Goal: Task Accomplishment & Management: Use online tool/utility

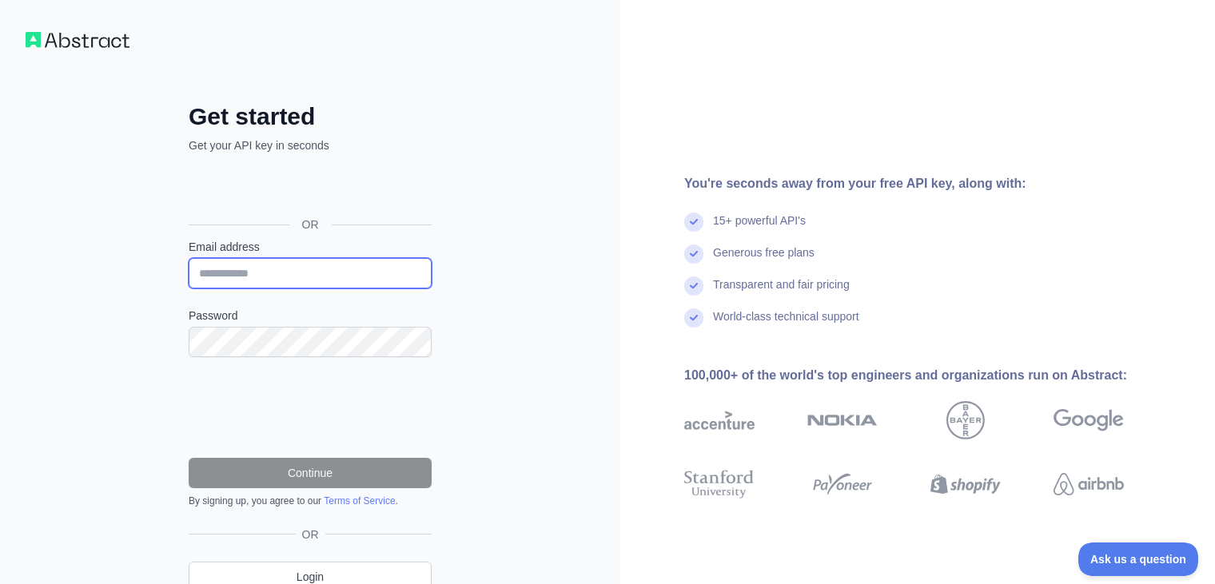
click at [304, 268] on input "Email address" at bounding box center [310, 273] width 243 height 30
type input "**********"
click at [154, 339] on div "**********" at bounding box center [310, 328] width 620 height 656
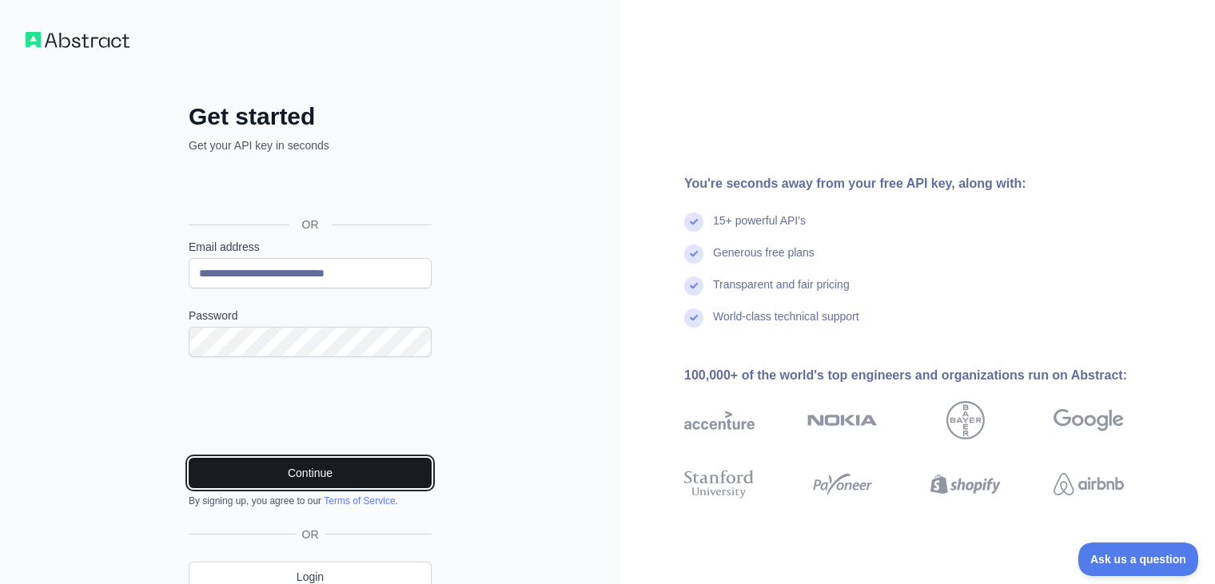
click at [246, 476] on button "Continue" at bounding box center [310, 473] width 243 height 30
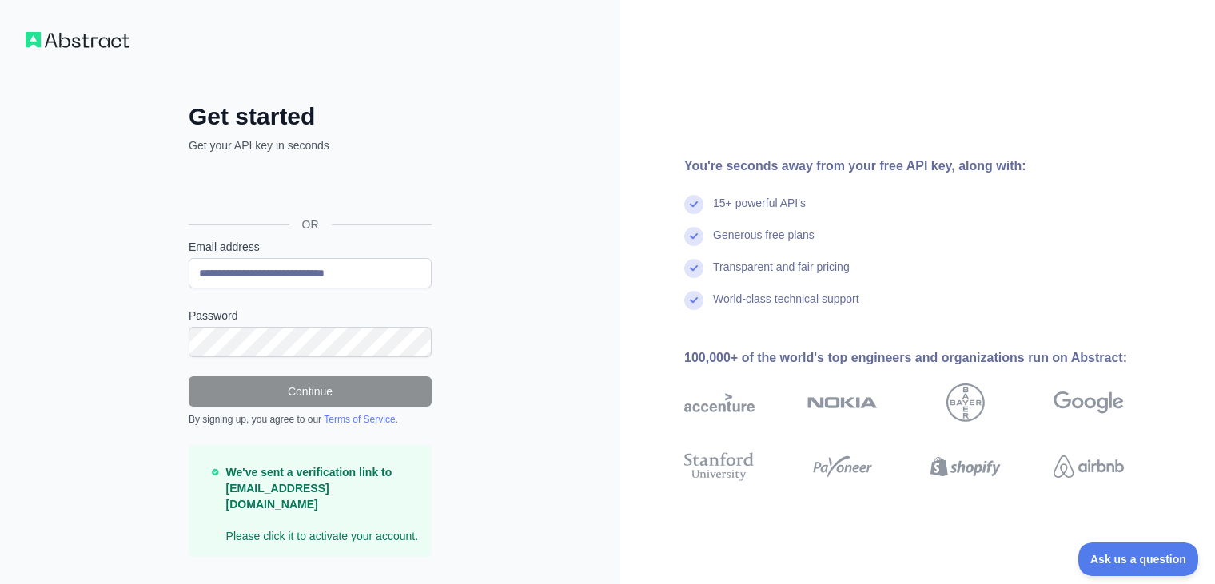
click at [622, 288] on div "You're seconds away from your free API key, along with: 15+ powerful API's Gene…" at bounding box center [910, 310] width 580 height 307
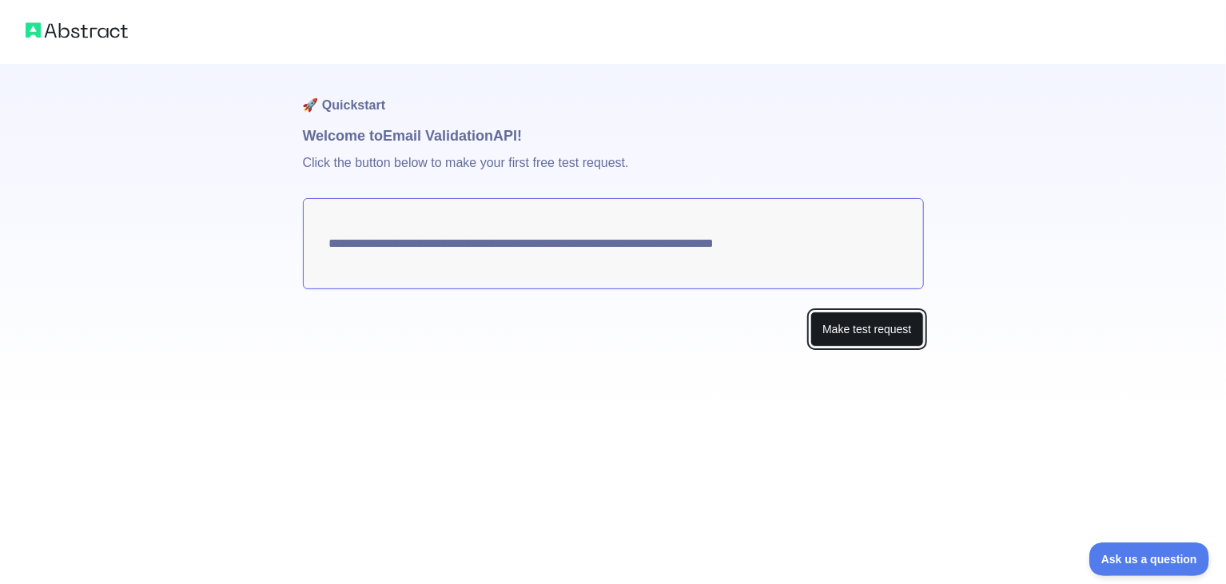
click at [828, 327] on button "Make test request" at bounding box center [866, 330] width 113 height 36
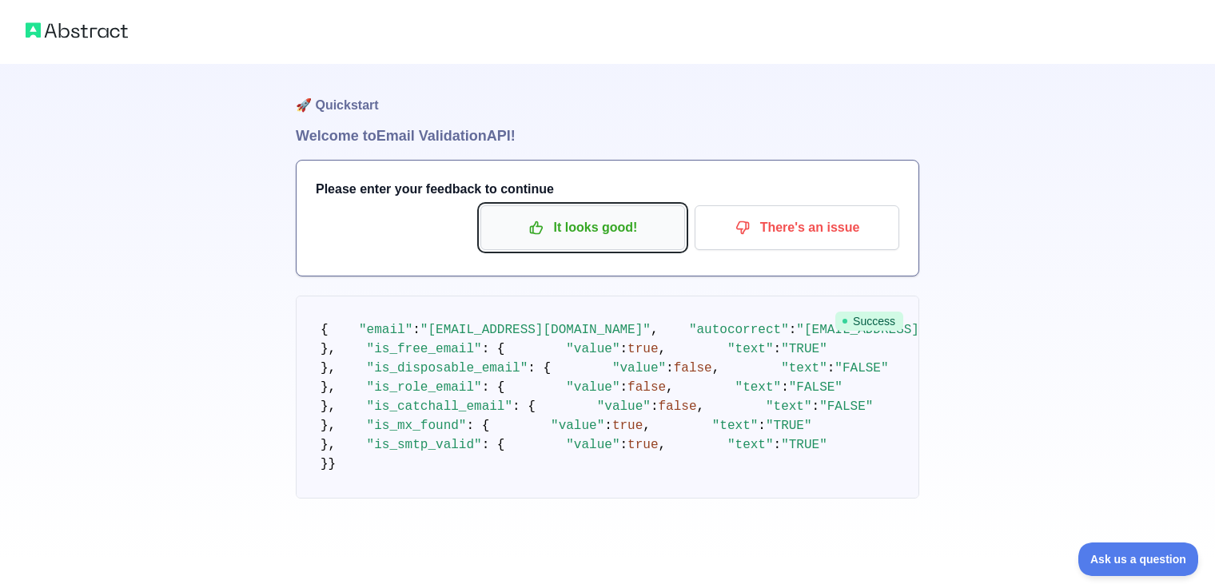
click at [596, 224] on p "It looks good!" at bounding box center [582, 227] width 181 height 27
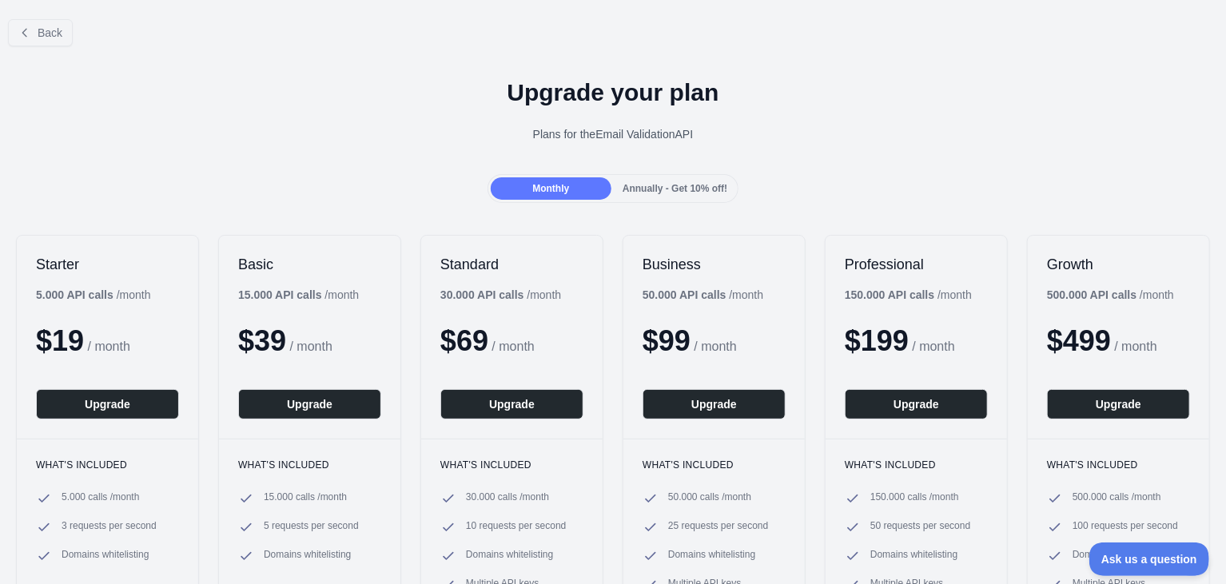
scroll to position [3, 0]
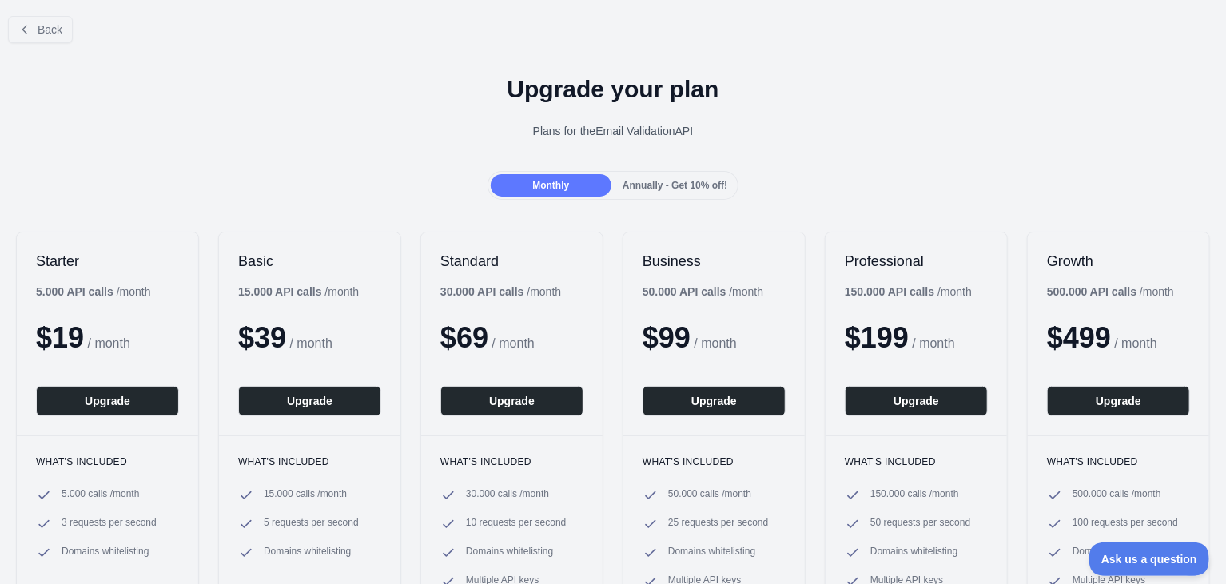
click at [33, 42] on div "Back" at bounding box center [613, 29] width 1226 height 53
click at [29, 30] on icon at bounding box center [24, 29] width 13 height 13
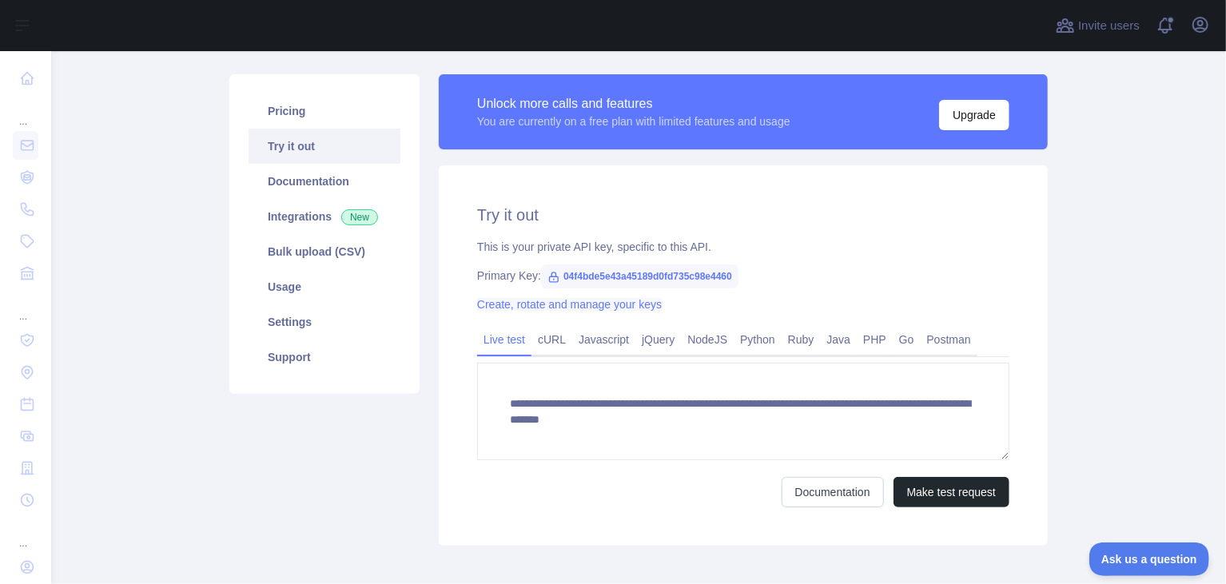
scroll to position [101, 0]
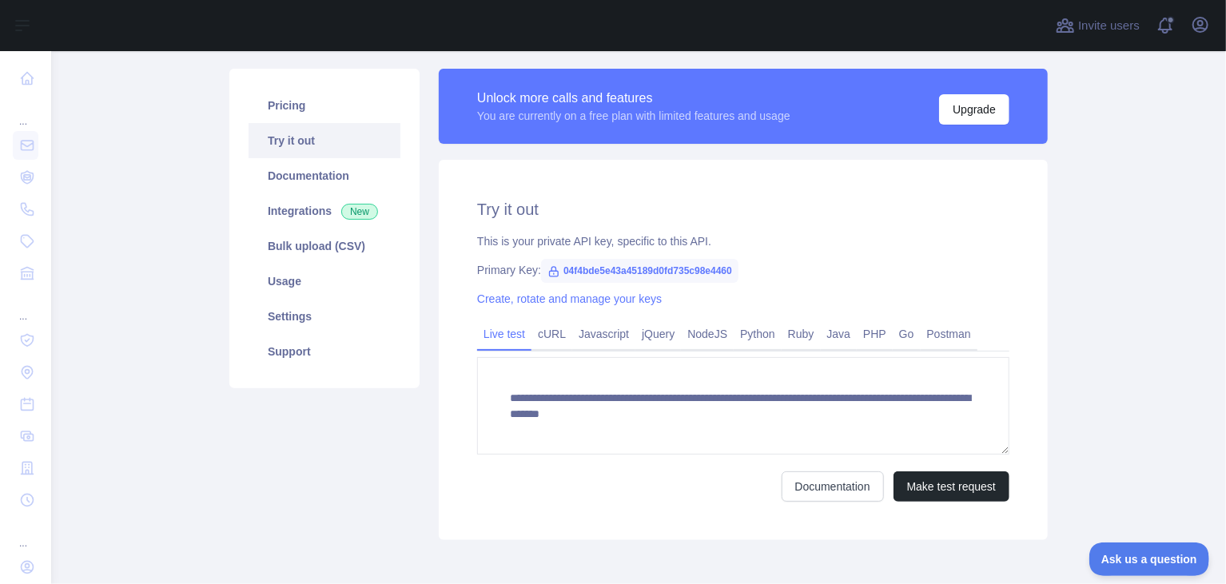
click at [610, 265] on span "04f4bde5e43a45189d0fd735c98e4460" at bounding box center [639, 271] width 197 height 24
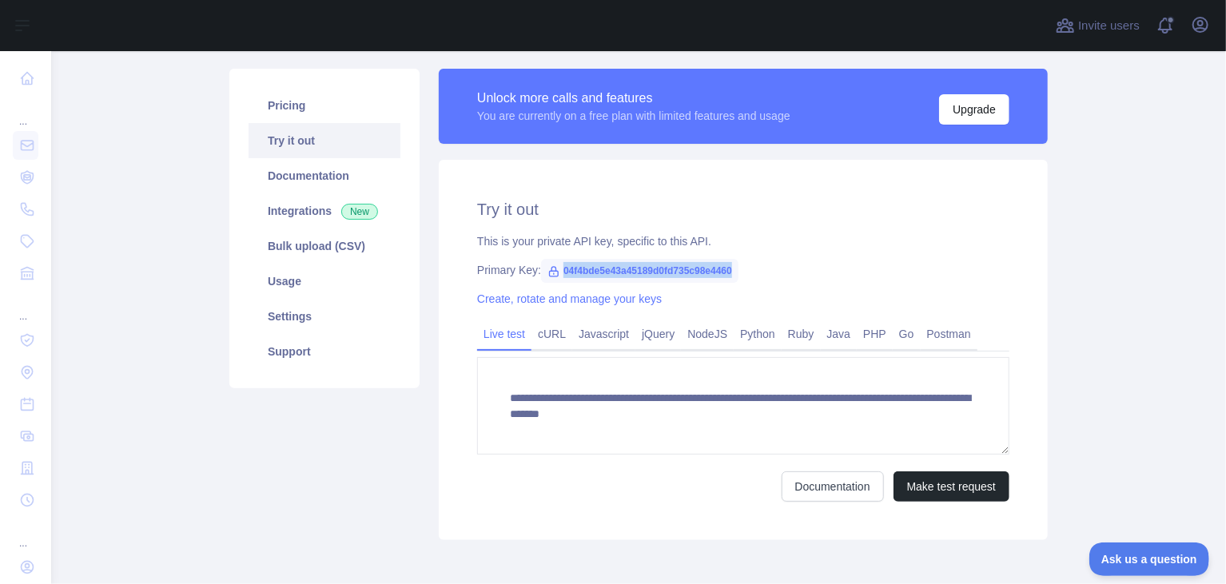
copy span "04f4bde5e43a45189d0fd735c98e4460"
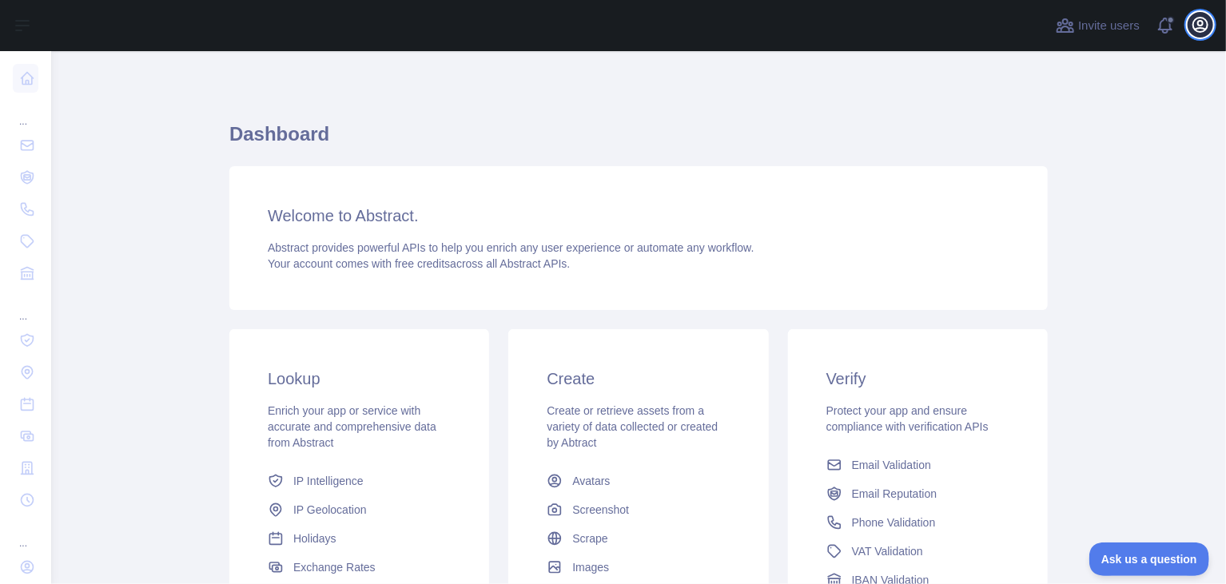
click at [1198, 29] on icon "button" at bounding box center [1200, 24] width 19 height 19
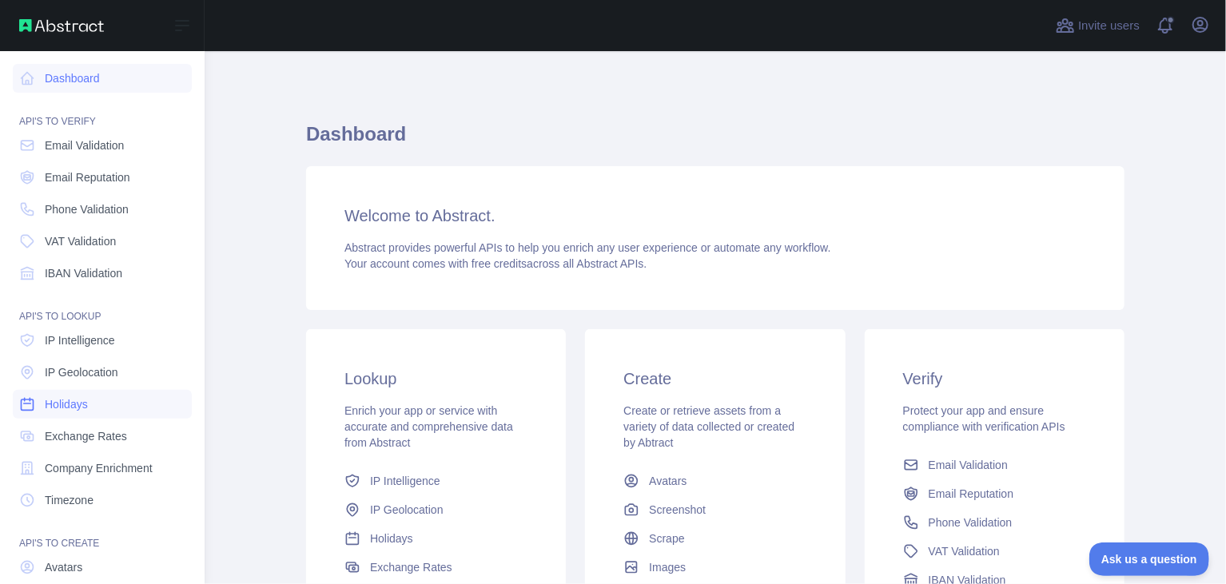
scroll to position [2, 0]
click at [88, 237] on span "VAT Validation" at bounding box center [80, 239] width 71 height 16
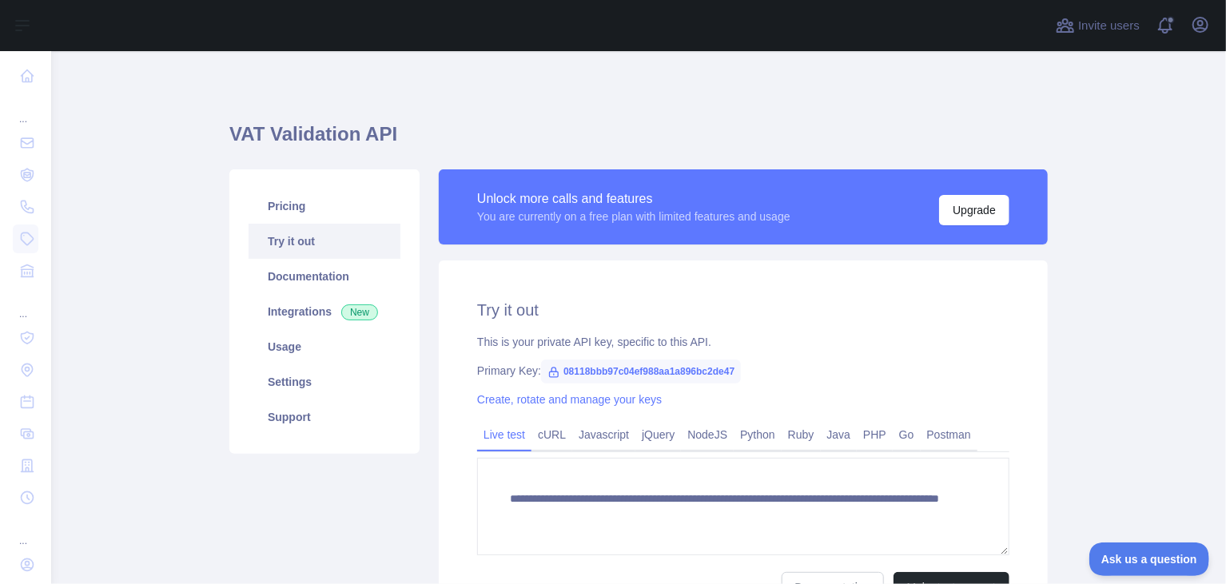
click at [596, 372] on span "08118bbb97c04ef988aa1a896bc2de47" at bounding box center [641, 372] width 200 height 24
copy span "08118bbb97c04ef988aa1a896bc2de47"
